Goal: Information Seeking & Learning: Find specific fact

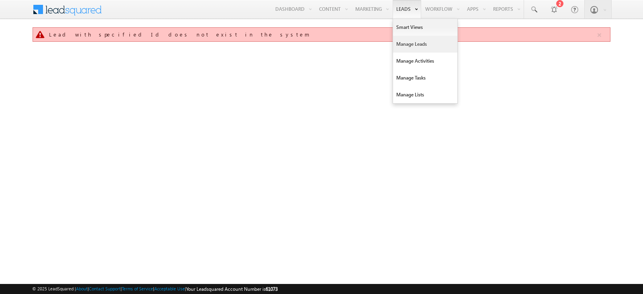
click at [409, 37] on link "Manage Leads" at bounding box center [425, 44] width 64 height 17
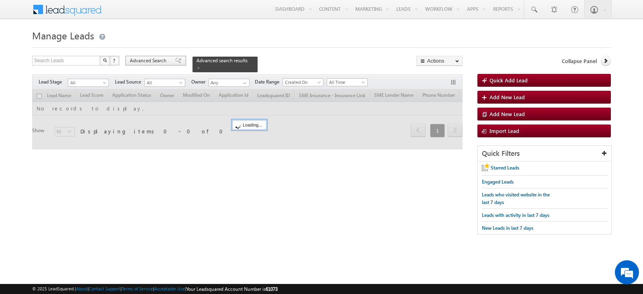
click at [159, 61] on span "Advanced Search" at bounding box center [149, 60] width 39 height 7
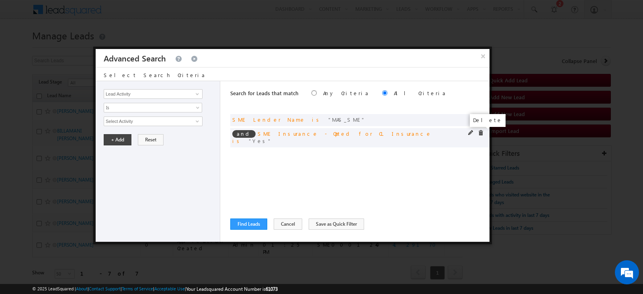
click at [481, 131] on span at bounding box center [481, 133] width 6 height 6
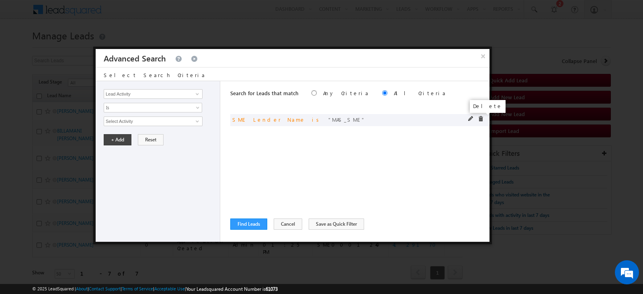
click at [482, 117] on span at bounding box center [481, 119] width 6 height 6
click at [183, 92] on input "Lead Activity" at bounding box center [153, 94] width 99 height 10
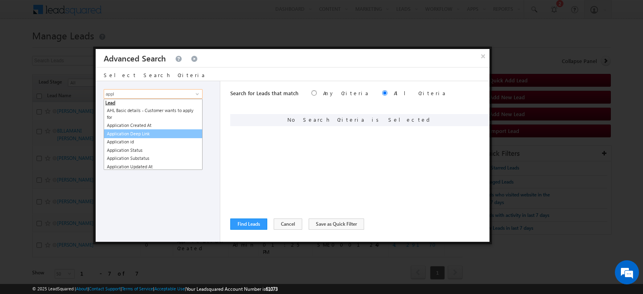
click at [137, 136] on link "Application Deep Link" at bounding box center [153, 133] width 99 height 9
type input "Application Deep Link"
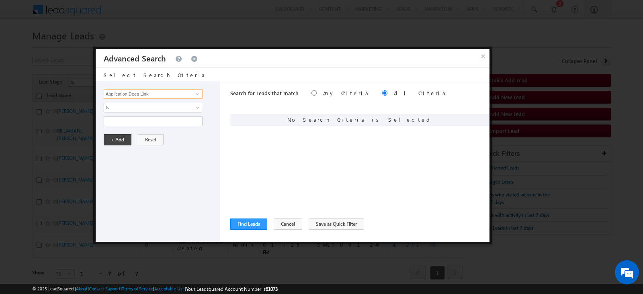
click at [168, 95] on input "Application Deep Link" at bounding box center [153, 94] width 99 height 10
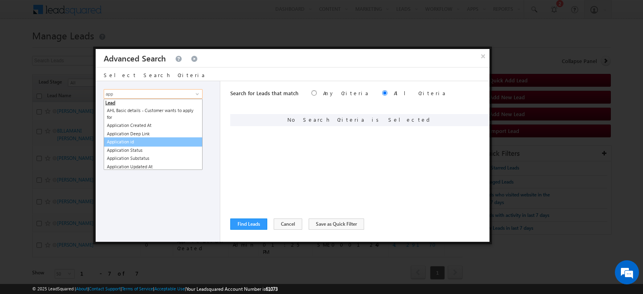
click at [147, 143] on link "Application id" at bounding box center [153, 141] width 99 height 9
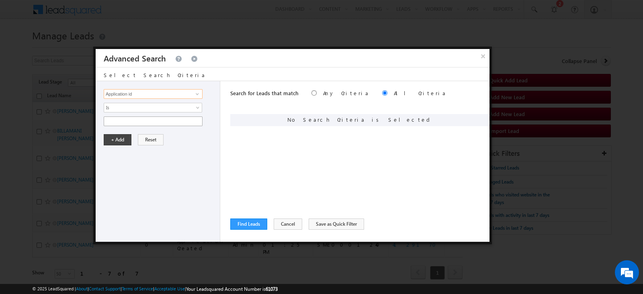
type input "Application id"
click at [141, 123] on input "text" at bounding box center [153, 122] width 99 height 10
paste input "SME0001481"
click at [144, 121] on input "SME0001481" at bounding box center [153, 122] width 99 height 10
type input "SME0001481"
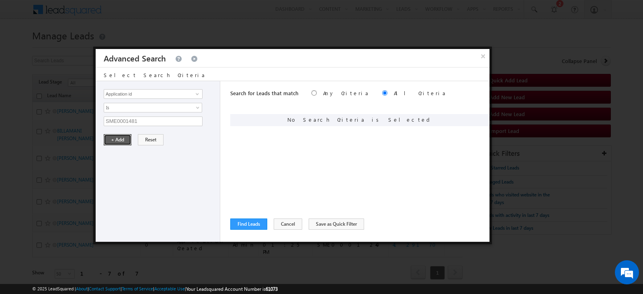
click at [125, 141] on button "+ Add" at bounding box center [118, 139] width 28 height 11
click at [256, 226] on button "Find Leads" at bounding box center [248, 224] width 37 height 11
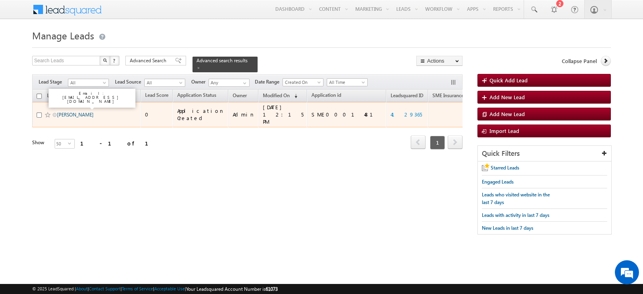
click at [67, 112] on link "[PERSON_NAME]" at bounding box center [75, 115] width 37 height 6
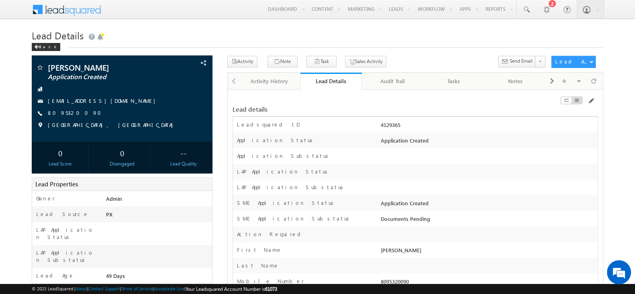
click at [391, 125] on div "4129365" at bounding box center [488, 126] width 219 height 11
copy div "4129365"
